Goal: Transaction & Acquisition: Subscribe to service/newsletter

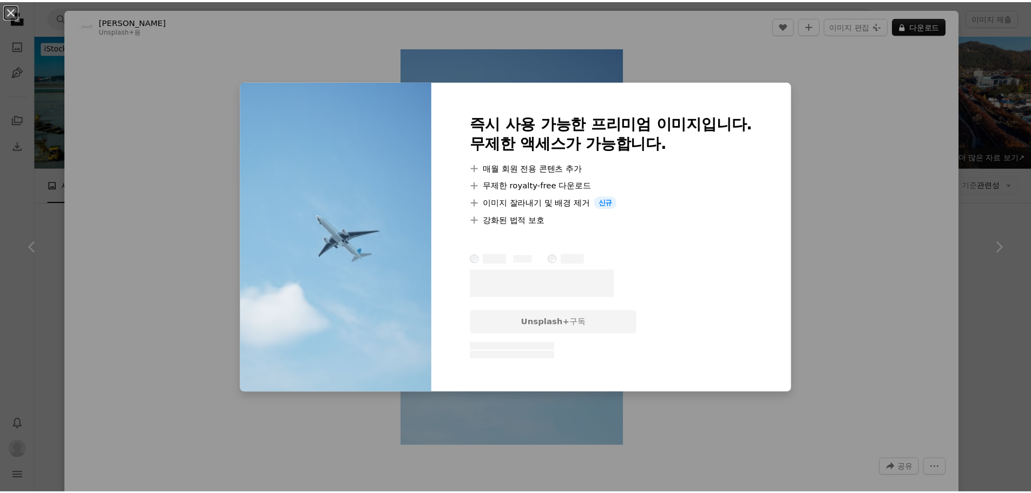
scroll to position [920, 0]
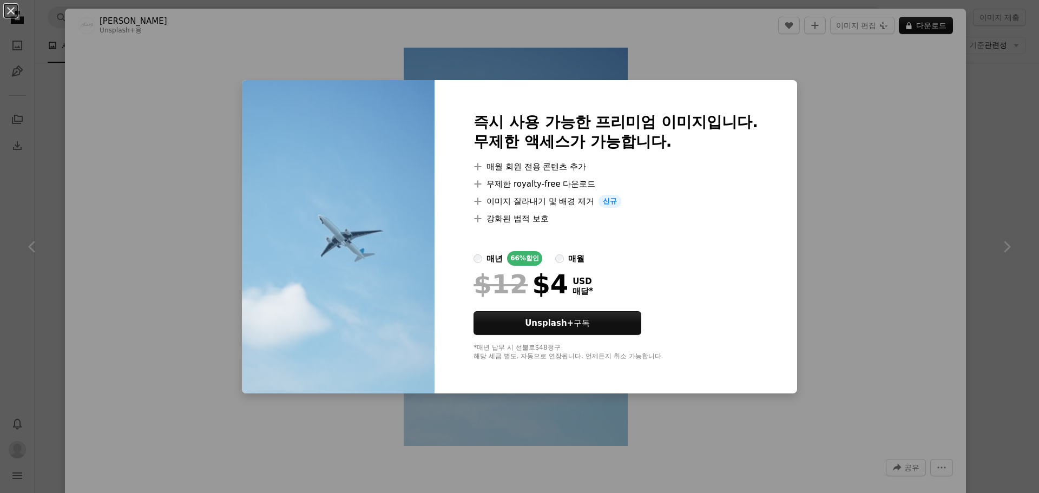
drag, startPoint x: 882, startPoint y: 201, endPoint x: 777, endPoint y: 223, distance: 107.2
click at [881, 201] on div "An X shape 즉시 사용 가능한 프리미엄 이미지입니다. 무제한 액세스가 가능합니다. A plus sign 매월 회원 전용 콘텐츠 추가 A…" at bounding box center [519, 246] width 1039 height 493
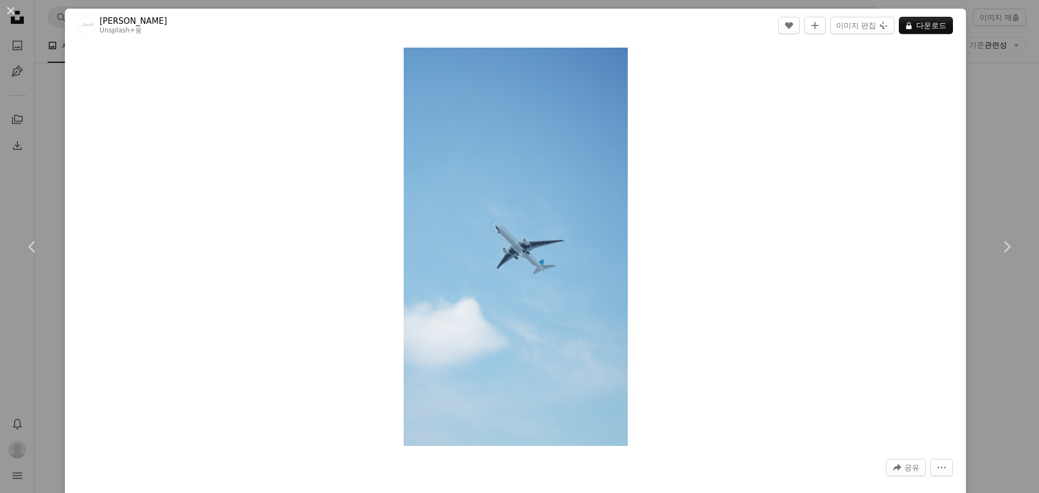
click at [975, 107] on div "An X shape Chevron left Chevron right Alexander Mils Unsplash+ 용 A heart A plus…" at bounding box center [519, 246] width 1039 height 493
